Goal: Use online tool/utility: Utilize a website feature to perform a specific function

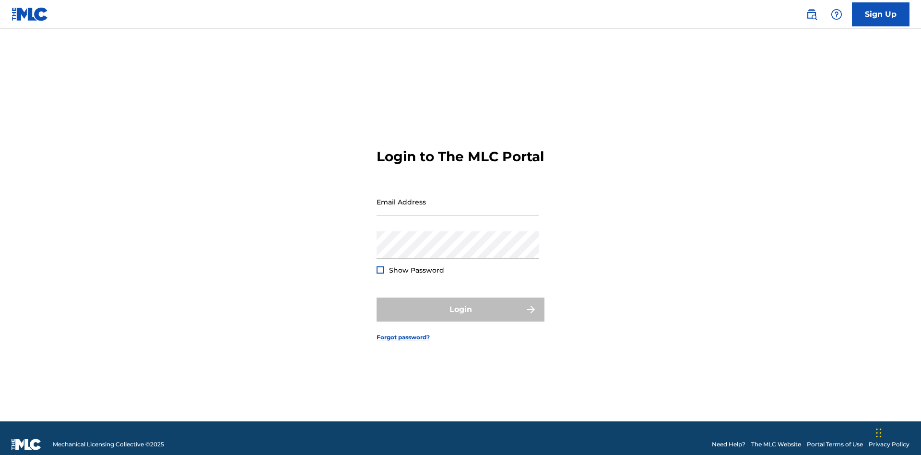
scroll to position [12, 0]
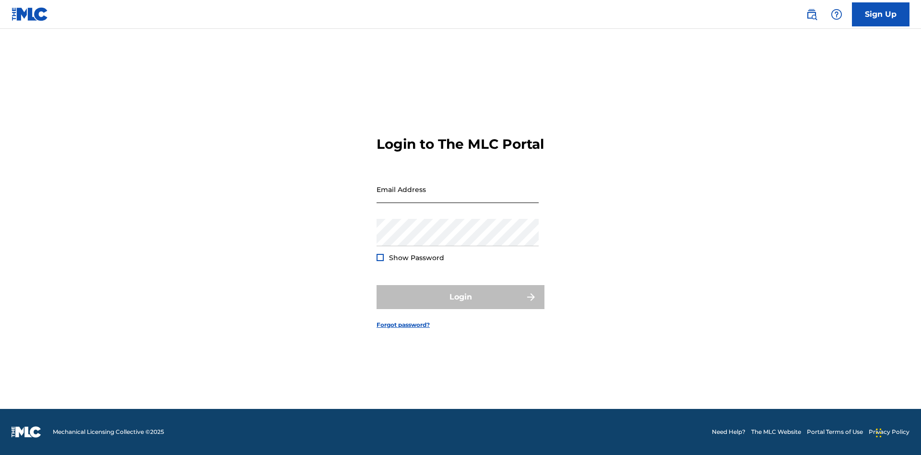
click at [458, 197] on input "Email Address" at bounding box center [458, 189] width 162 height 27
type input "Krystal.Ribble@themlc.com"
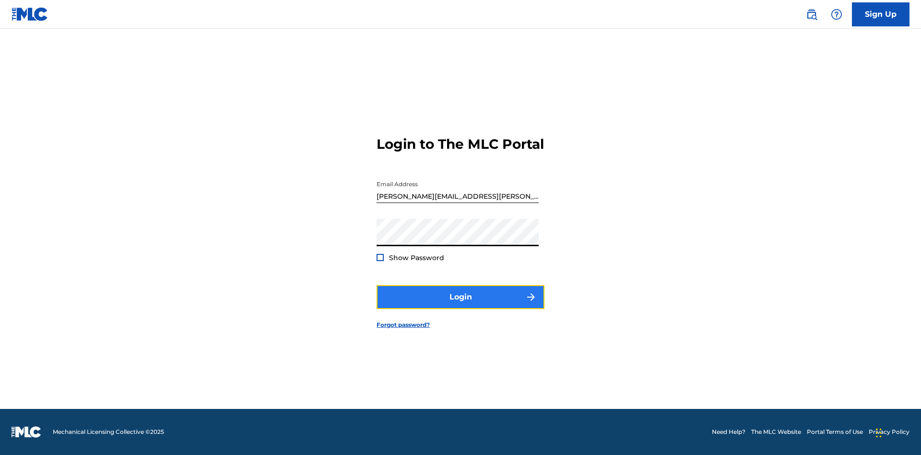
click at [461, 305] on button "Login" at bounding box center [461, 297] width 168 height 24
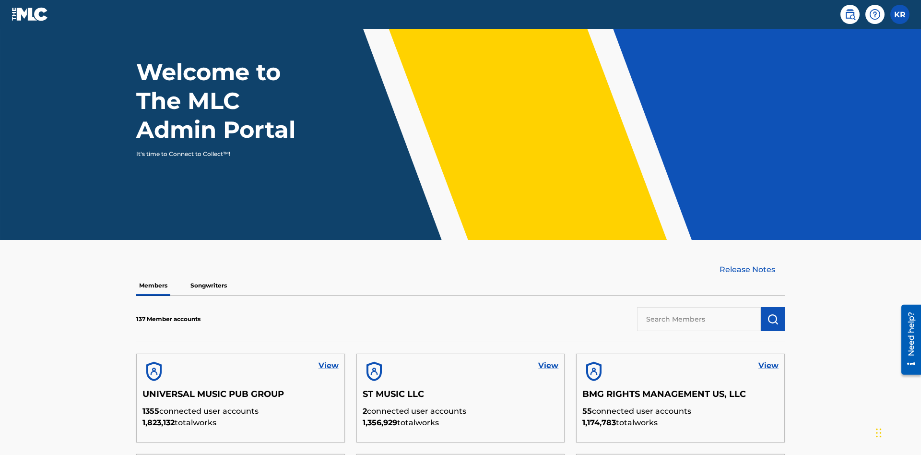
scroll to position [290, 0]
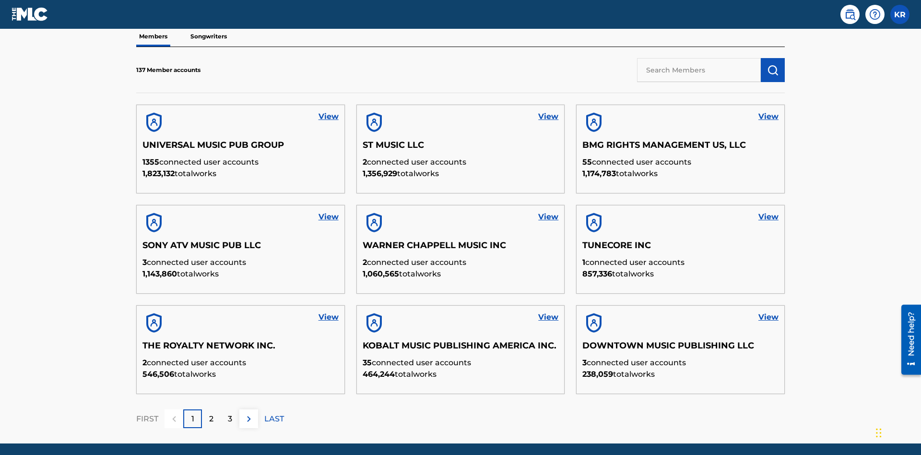
click at [699, 70] on input "text" at bounding box center [699, 70] width 124 height 24
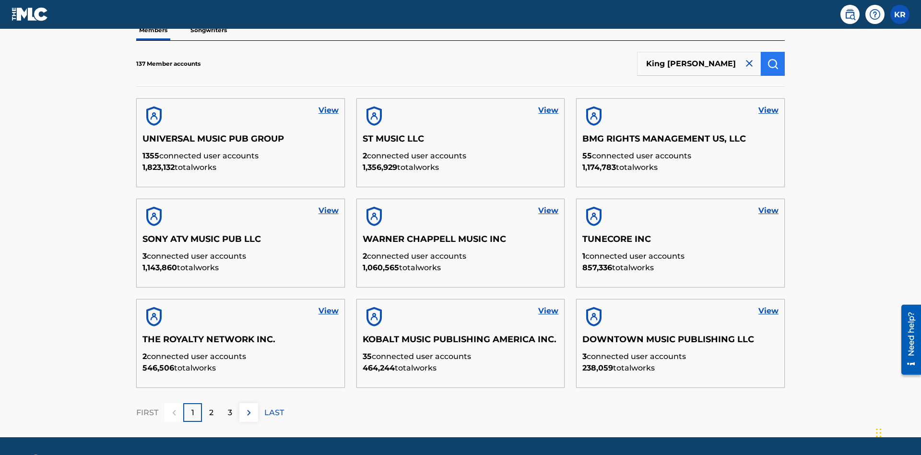
type input "King McTesterson"
click at [773, 63] on img "submit" at bounding box center [773, 64] width 12 height 12
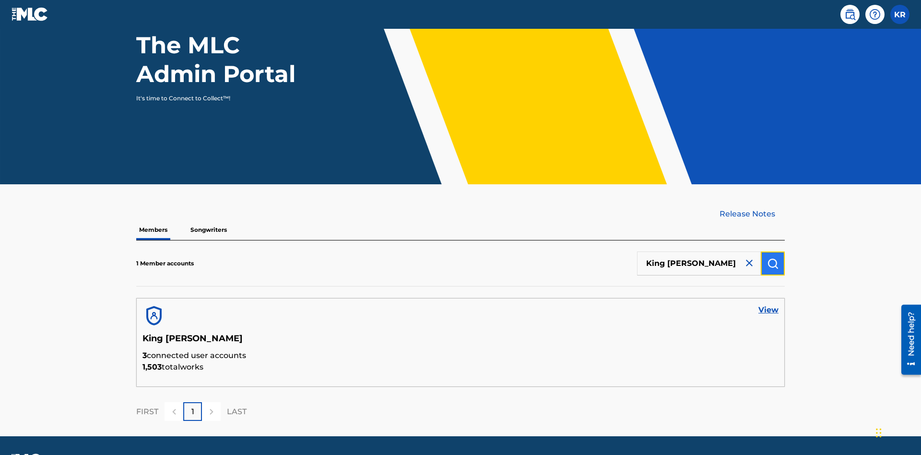
scroll to position [124, 0]
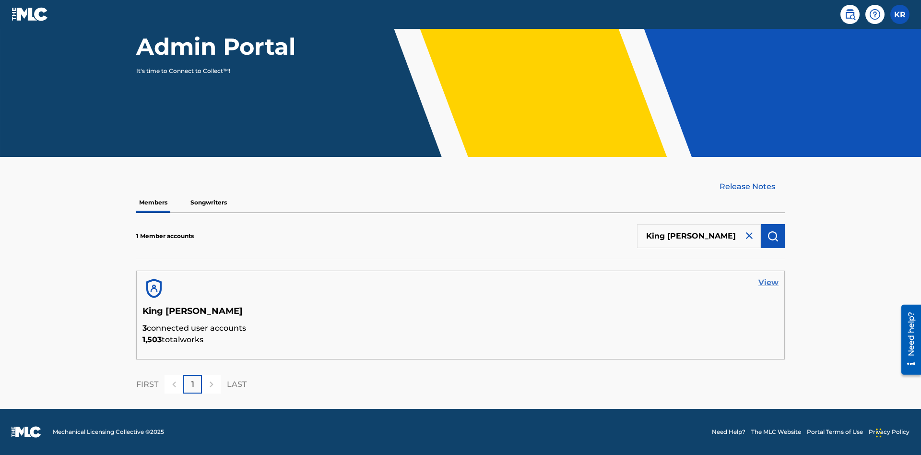
click at [769, 283] on link "View" at bounding box center [769, 283] width 20 height 12
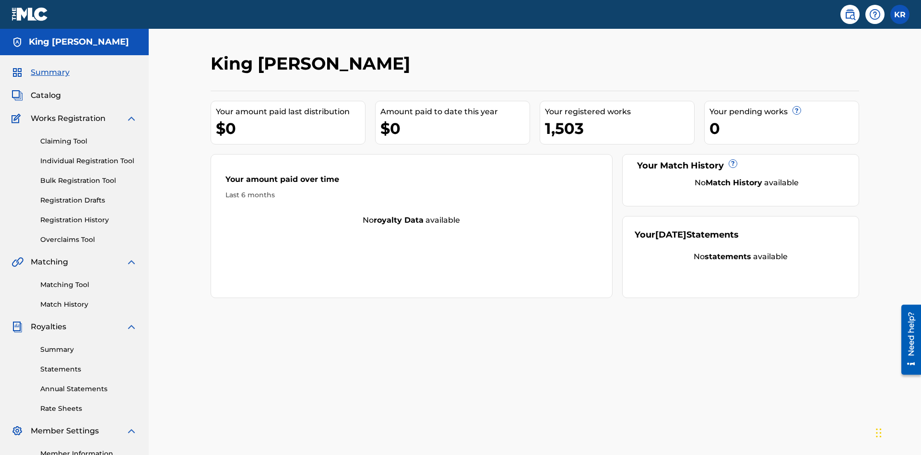
scroll to position [118, 0]
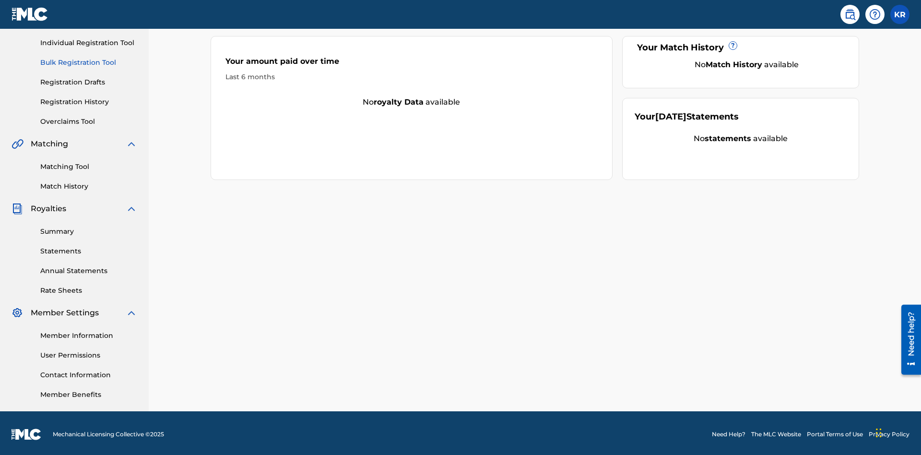
click at [89, 62] on link "Bulk Registration Tool" at bounding box center [88, 63] width 97 height 10
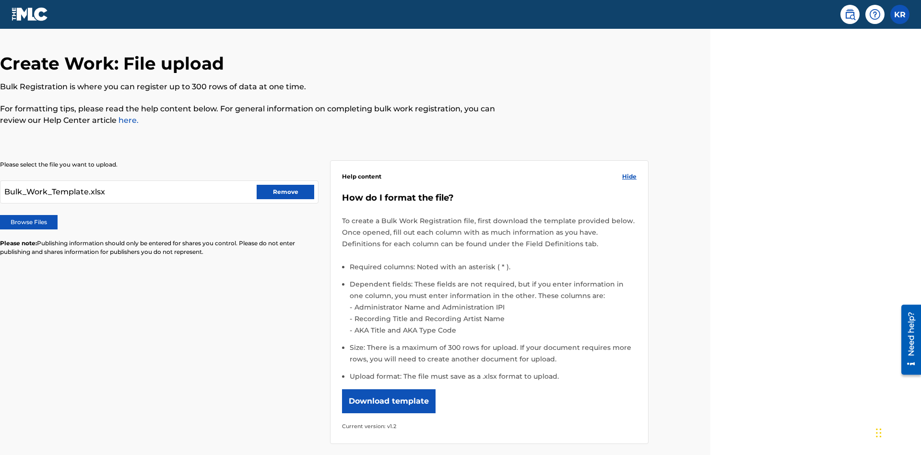
scroll to position [133, 211]
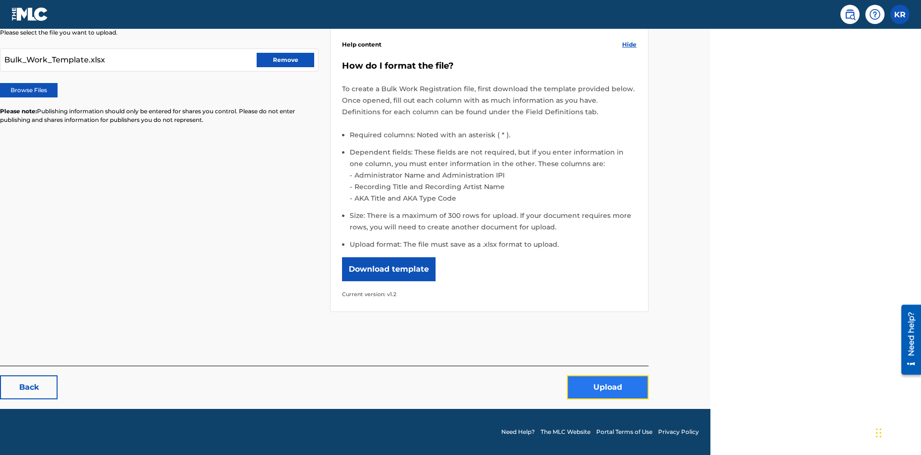
click at [608, 387] on button "Upload" at bounding box center [608, 387] width 82 height 24
